Goal: Navigation & Orientation: Find specific page/section

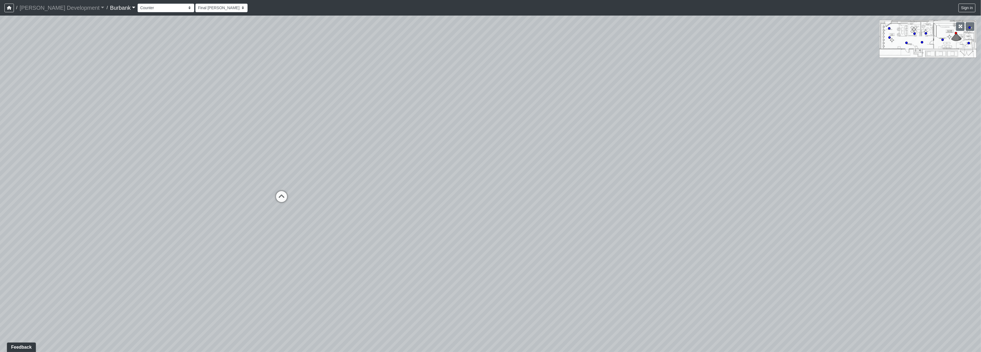
drag, startPoint x: 773, startPoint y: 183, endPoint x: 374, endPoint y: 178, distance: 399.3
click at [352, 184] on div "Loading... Make-Up Room Loading... Prop Storage Loading... Green Screen" at bounding box center [490, 184] width 981 height 336
drag, startPoint x: 701, startPoint y: 189, endPoint x: 350, endPoint y: 184, distance: 350.9
click at [320, 187] on div "Loading... Make-Up Room Loading... Prop Storage Loading... Green Screen" at bounding box center [490, 184] width 981 height 336
drag, startPoint x: 679, startPoint y: 188, endPoint x: 501, endPoint y: 164, distance: 180.2
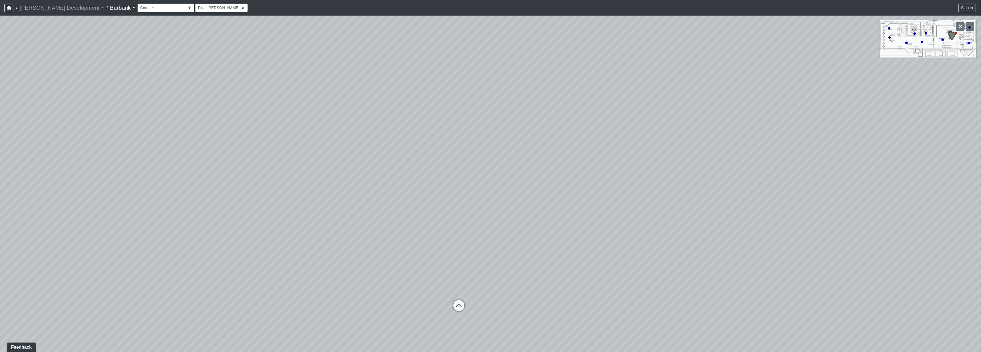
click at [300, 194] on div "Loading... Make-Up Room Loading... Prop Storage Loading... Green Screen" at bounding box center [490, 184] width 981 height 336
drag, startPoint x: 543, startPoint y: 180, endPoint x: 568, endPoint y: 192, distance: 27.6
click at [643, 220] on div "Loading... Make-Up Room Loading... Prop Storage Loading... Green Screen" at bounding box center [490, 184] width 981 height 336
drag, startPoint x: 575, startPoint y: 181, endPoint x: 599, endPoint y: 161, distance: 30.8
click at [607, 139] on div "Loading... Make-Up Room Loading... Prop Storage Loading... Green Screen" at bounding box center [490, 184] width 981 height 336
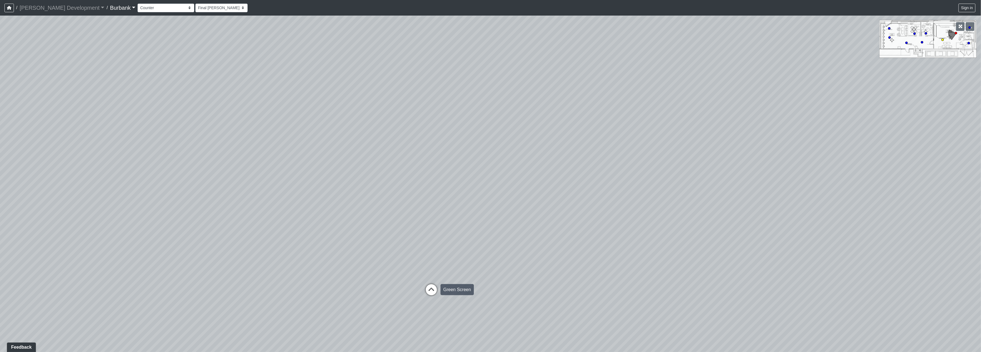
click at [428, 289] on icon at bounding box center [431, 292] width 17 height 17
drag, startPoint x: 487, startPoint y: 210, endPoint x: 359, endPoint y: 208, distance: 128.2
click at [359, 208] on div "Loading... Make-Up Room Loading... Prop Storage Loading... Green Screen Loading…" at bounding box center [490, 184] width 981 height 336
click at [329, 188] on div "Loading... Make-Up Room Loading... Prop Storage Loading... Green Screen Loading…" at bounding box center [490, 184] width 981 height 336
click at [169, 149] on icon at bounding box center [171, 152] width 17 height 17
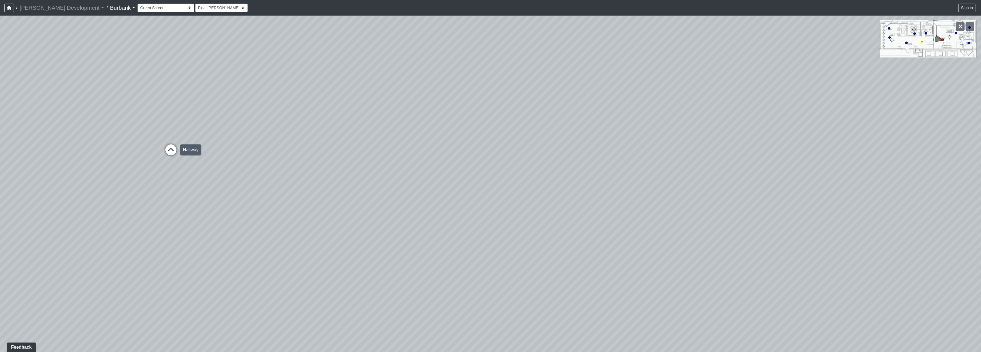
select select "nQajC6rrux7Ufa4pD3HEXN"
drag, startPoint x: 516, startPoint y: 182, endPoint x: 395, endPoint y: 189, distance: 120.9
click at [398, 189] on div "Loading... Make-Up Room Loading... Prop Storage Loading... Green Screen Loading…" at bounding box center [490, 184] width 981 height 336
